Goal: Communication & Community: Answer question/provide support

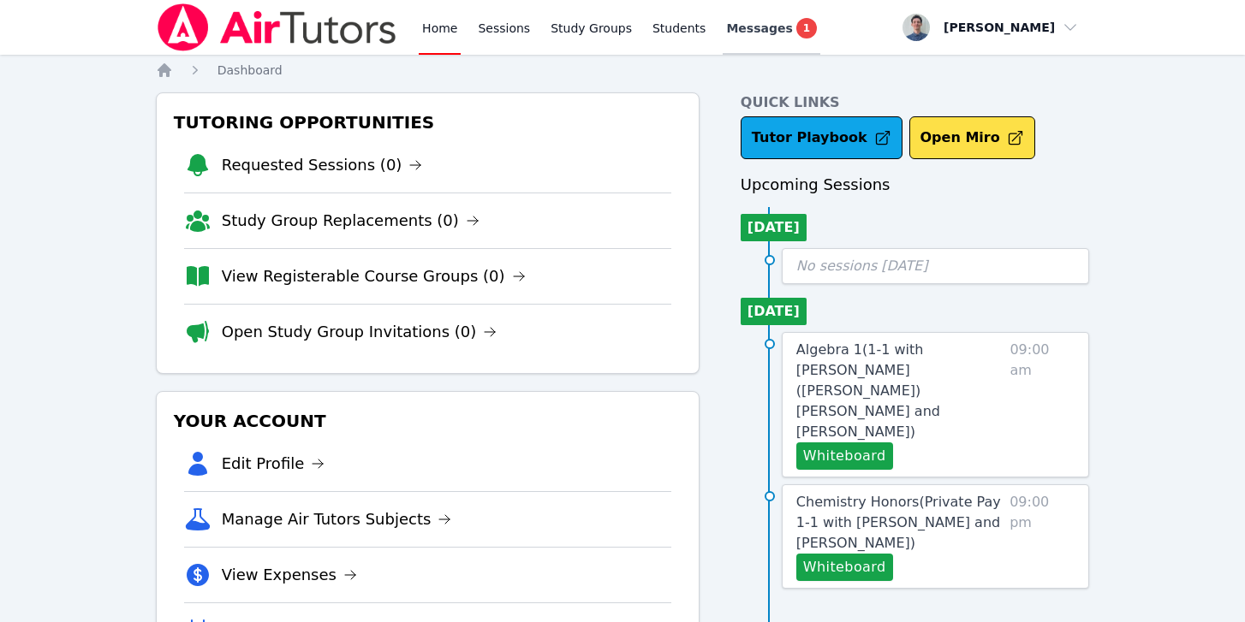
click at [738, 11] on link "Messages 1" at bounding box center [772, 27] width 98 height 55
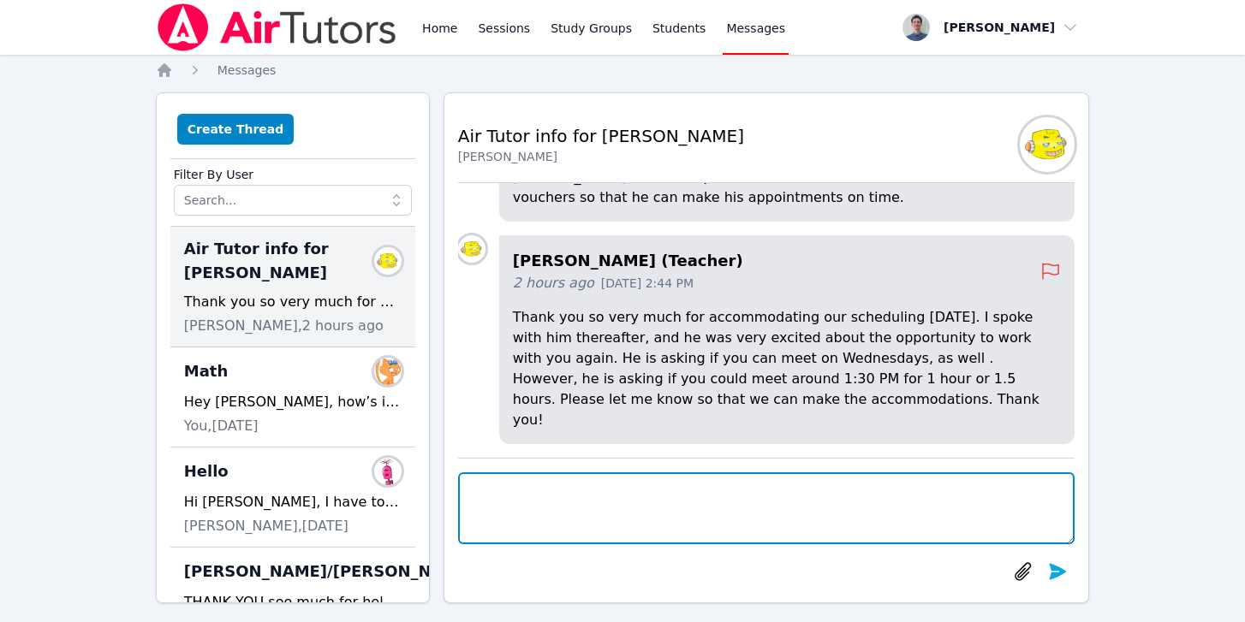
click at [643, 485] on textarea at bounding box center [766, 509] width 617 height 72
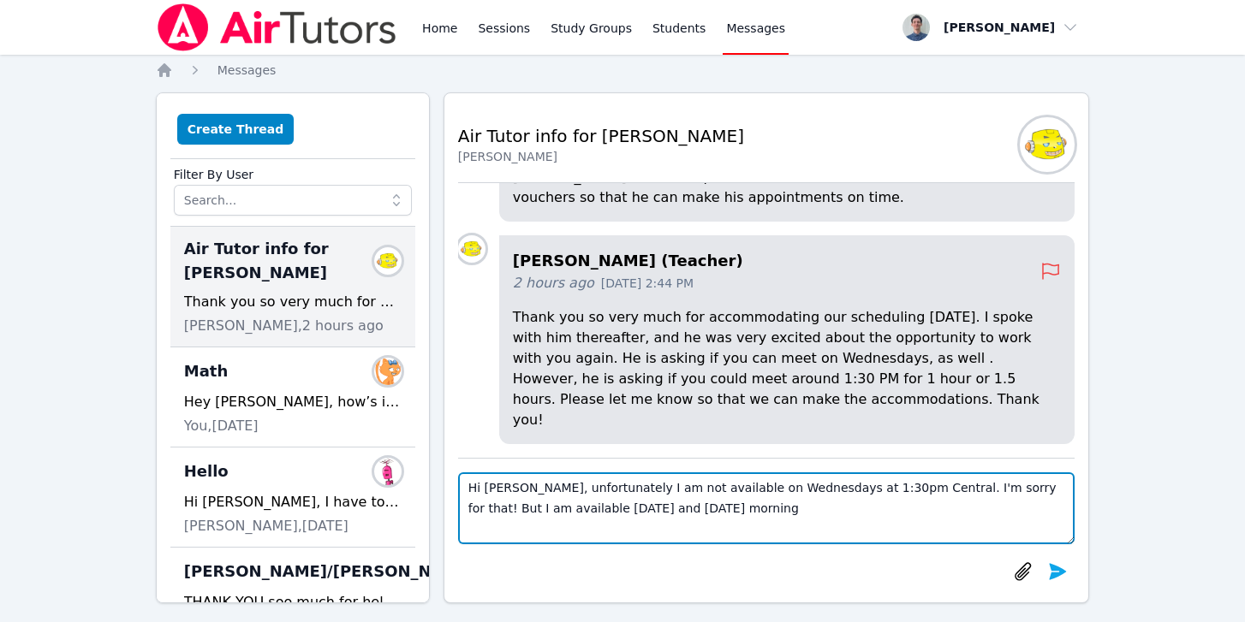
click at [1009, 493] on textarea "Hi [PERSON_NAME], unfortunately I am not available on Wednesdays at 1:30pm Cent…" at bounding box center [766, 509] width 617 height 72
type textarea "Hi [PERSON_NAME], unfortunately I am not available on Wednesdays at 1:30pm Cent…"
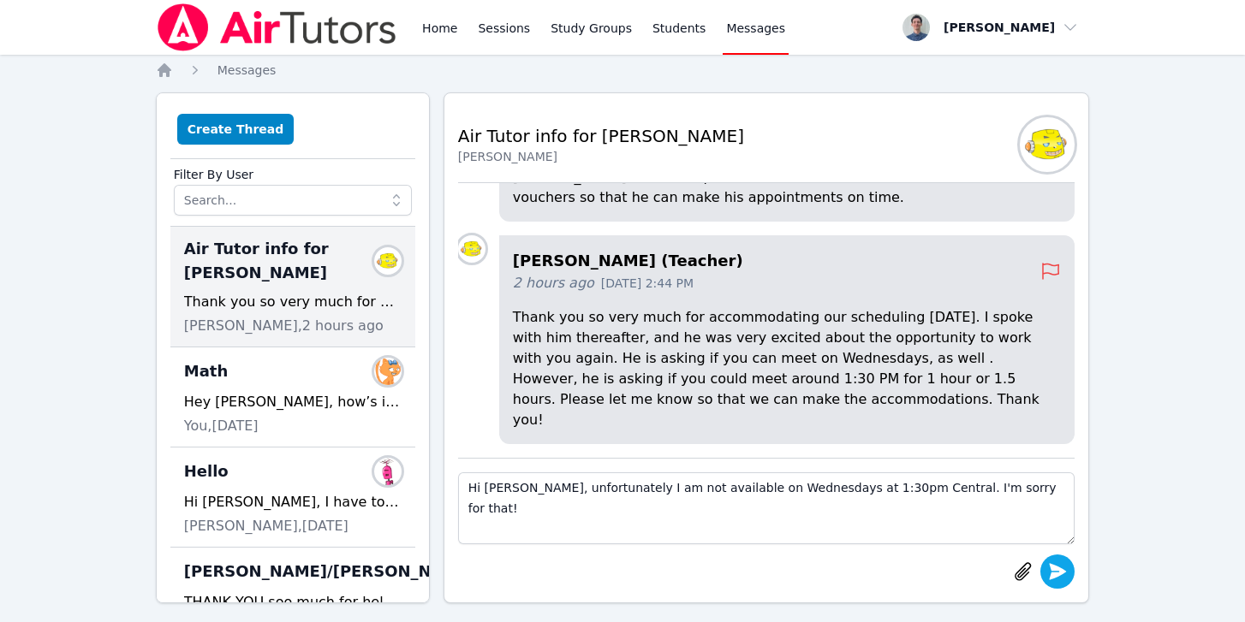
click at [1050, 568] on icon "submit" at bounding box center [1058, 571] width 17 height 16
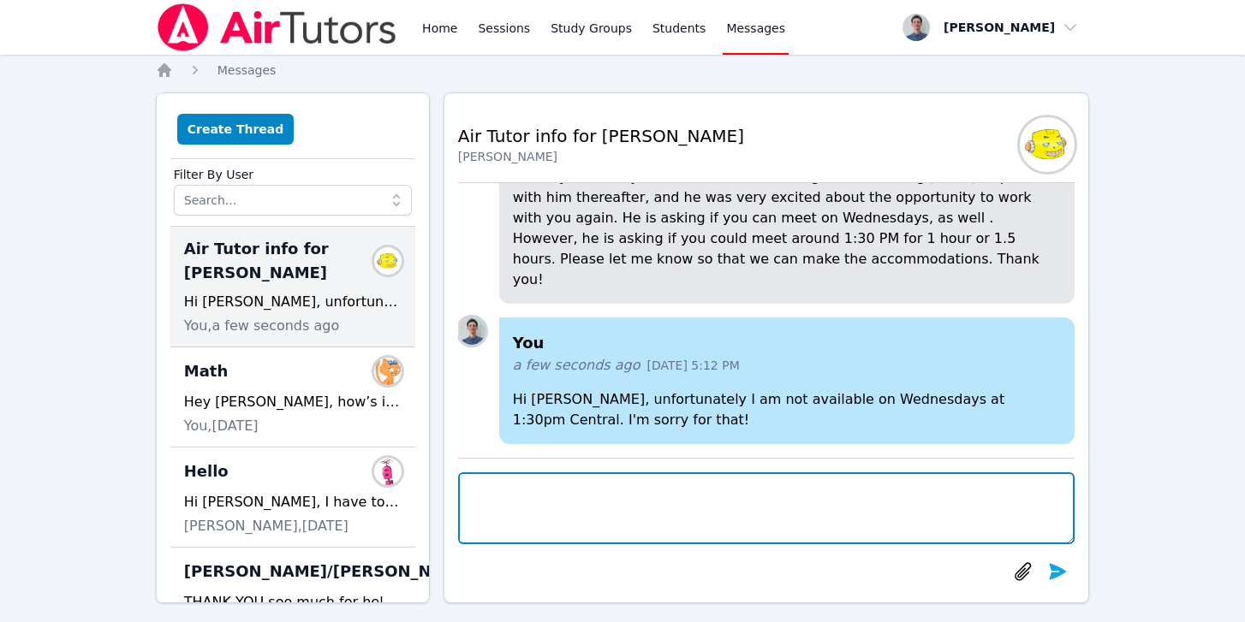
click at [598, 492] on textarea at bounding box center [766, 509] width 617 height 72
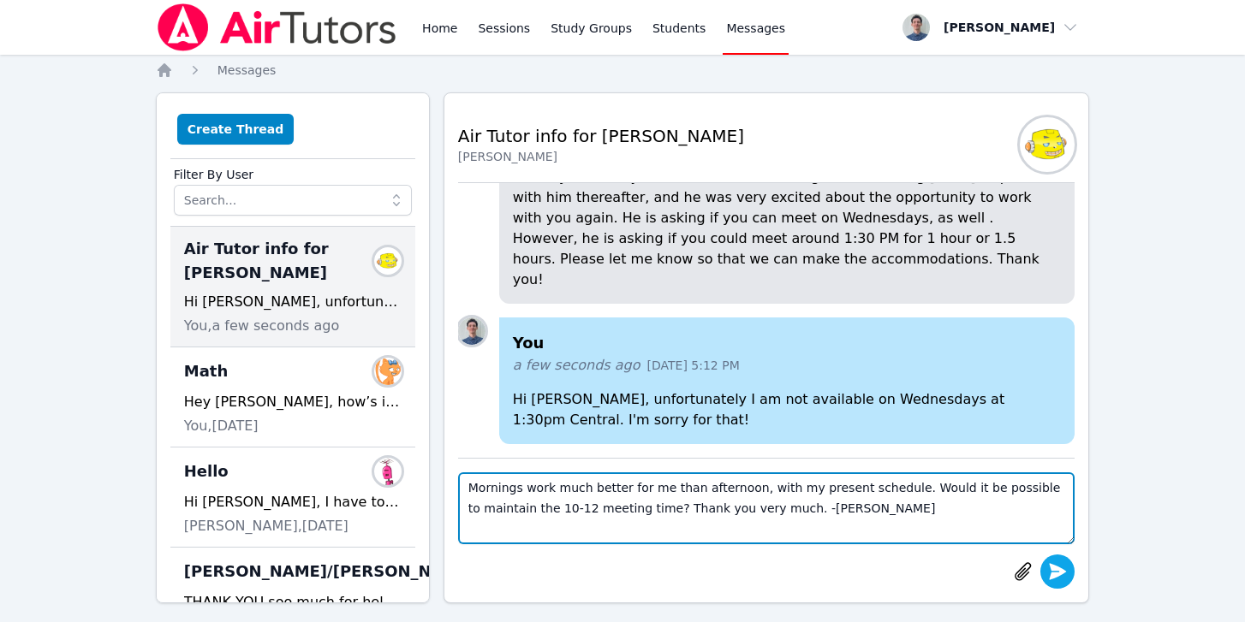
type textarea "Mornings work much better for me than afternoon, with my present schedule. Woul…"
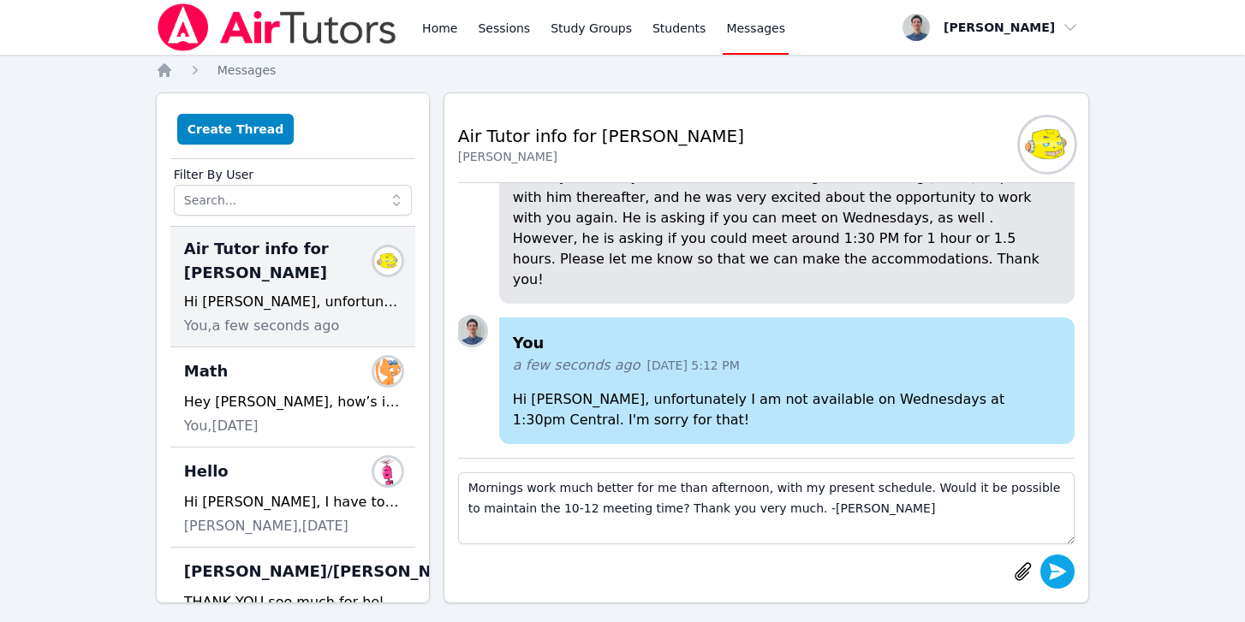
click at [1058, 566] on icon "submit" at bounding box center [1057, 572] width 21 height 21
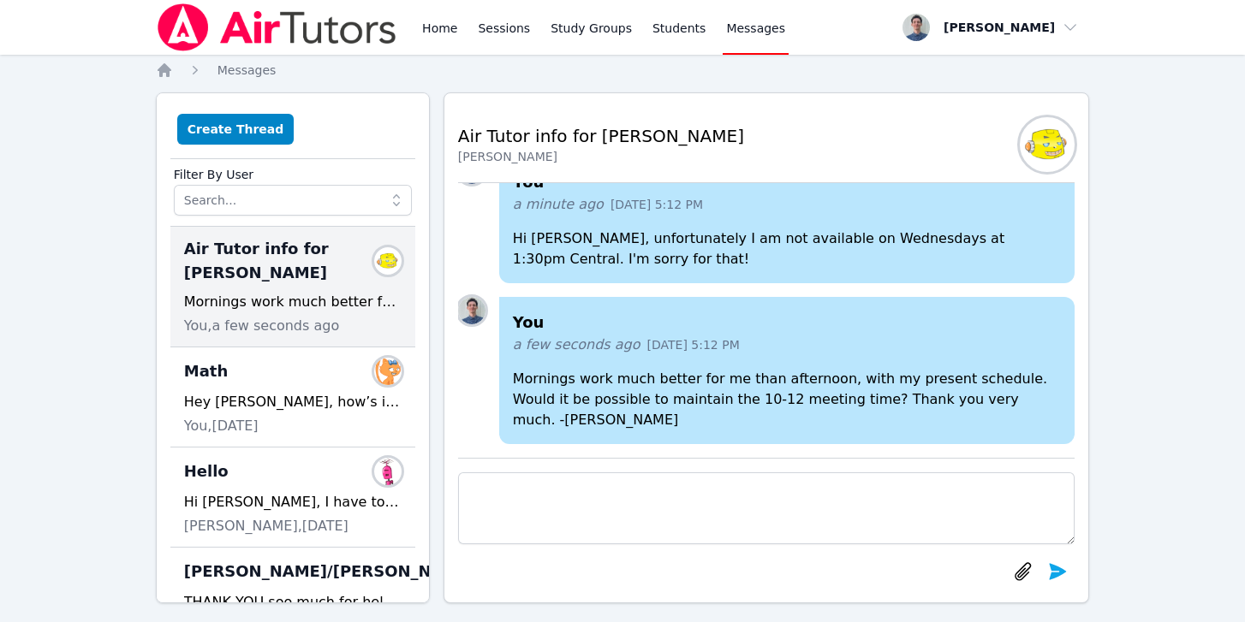
click at [492, 217] on div "You a minute ago [DATE] 5:12 PM Hi [PERSON_NAME], unfortunately I am not availa…" at bounding box center [766, 224] width 617 height 134
